Goal: Transaction & Acquisition: Book appointment/travel/reservation

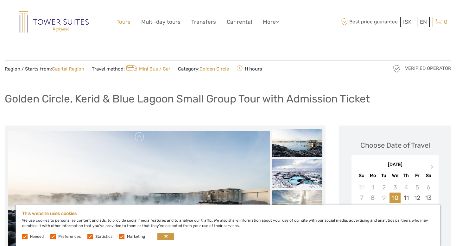
click at [130, 20] on link "Tours" at bounding box center [124, 21] width 14 height 9
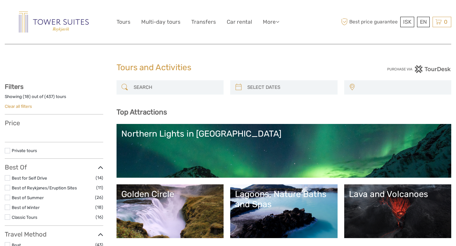
select select
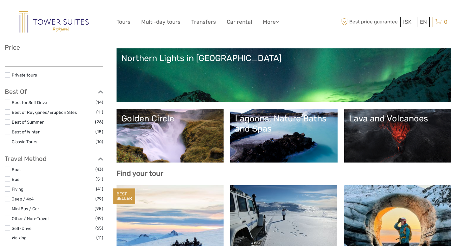
select select
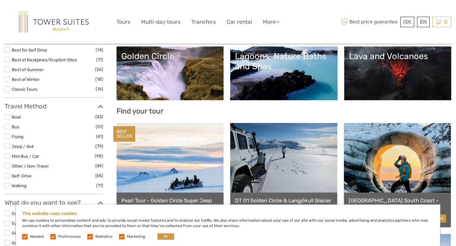
scroll to position [119, 0]
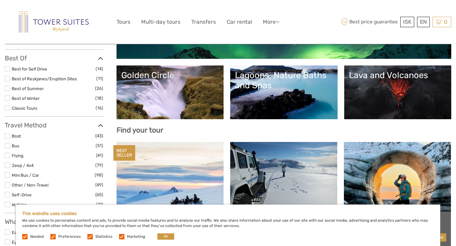
click at [264, 97] on link "Lagoons, Nature Baths and Spas" at bounding box center [284, 92] width 98 height 44
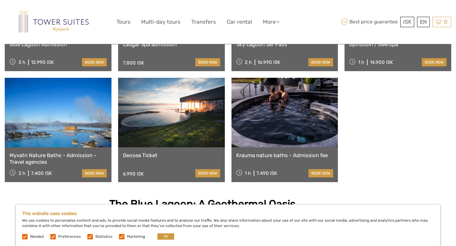
scroll to position [575, 0]
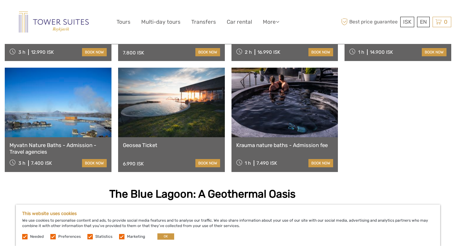
click at [81, 114] on link at bounding box center [58, 103] width 107 height 70
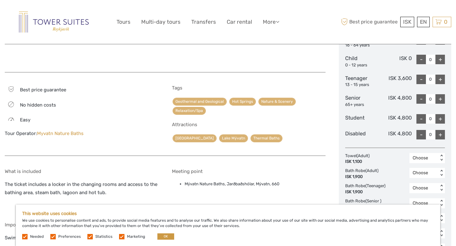
scroll to position [381, 0]
